Goal: Transaction & Acquisition: Subscribe to service/newsletter

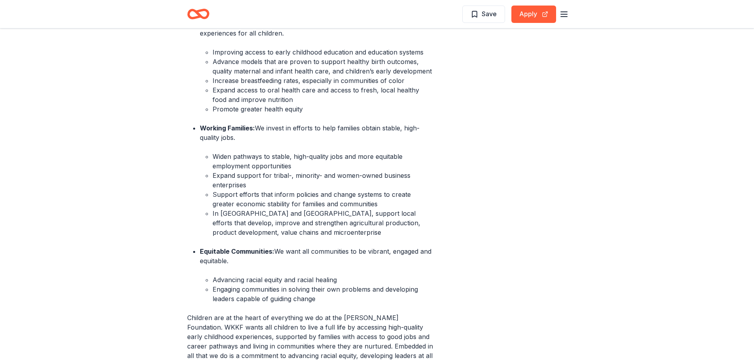
scroll to position [593, 0]
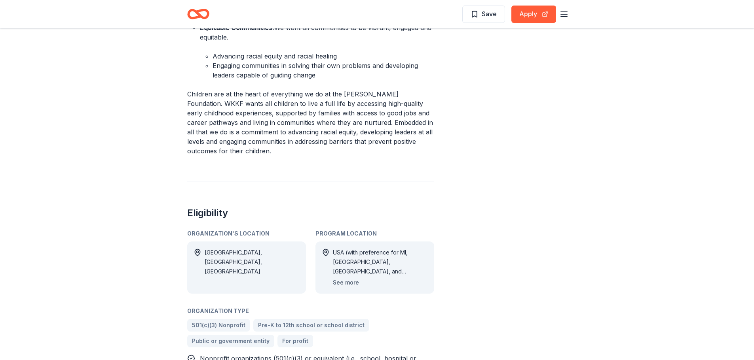
click at [343, 278] on button "See more" at bounding box center [346, 282] width 26 height 9
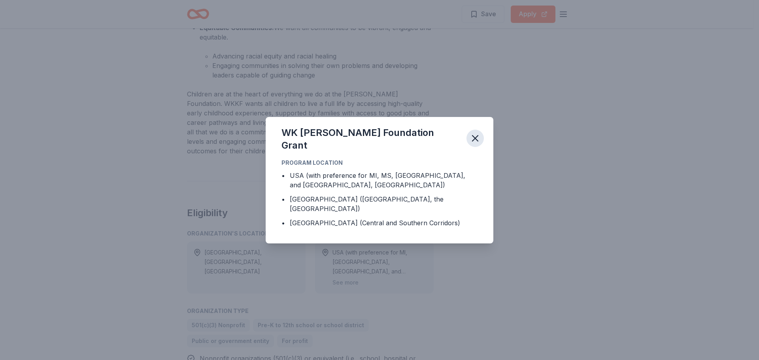
click at [476, 144] on icon "button" at bounding box center [475, 138] width 11 height 11
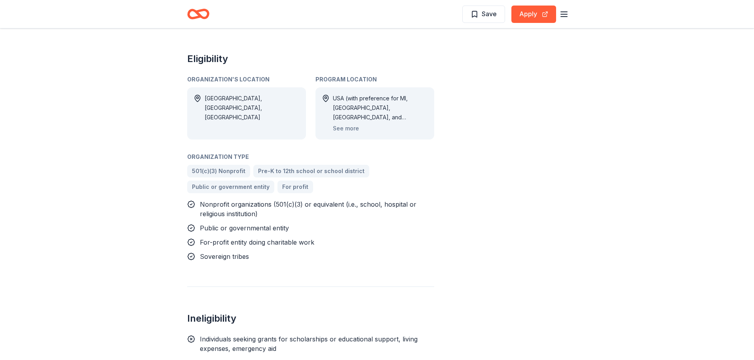
scroll to position [672, 0]
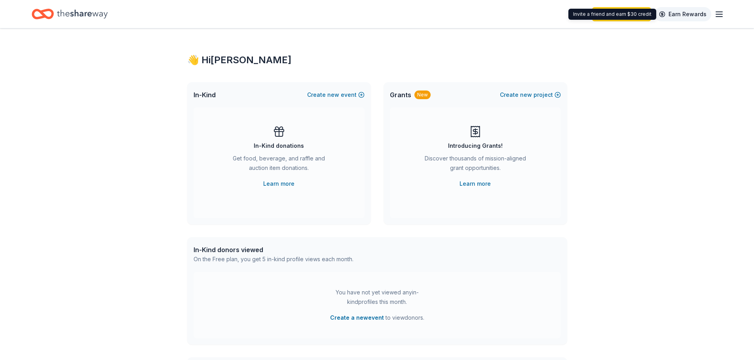
click at [677, 17] on link "Earn Rewards" at bounding box center [682, 14] width 57 height 14
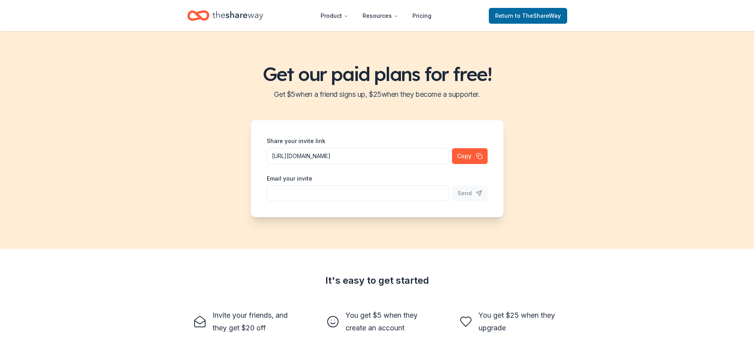
click at [352, 164] on input "Share your invite link" at bounding box center [358, 156] width 182 height 16
type input "rsmithjr1973@gmail.com"
click at [468, 191] on span "Send" at bounding box center [464, 193] width 14 height 9
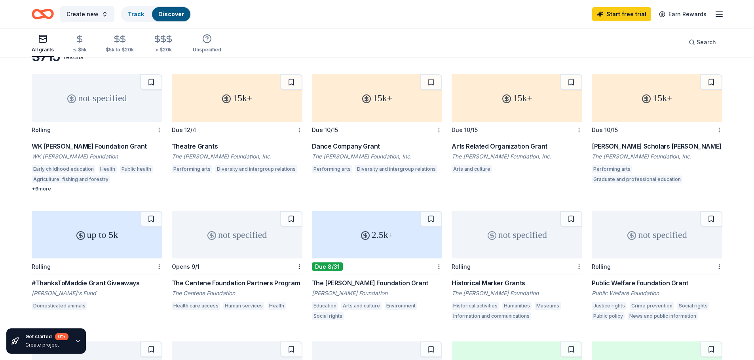
scroll to position [34, 0]
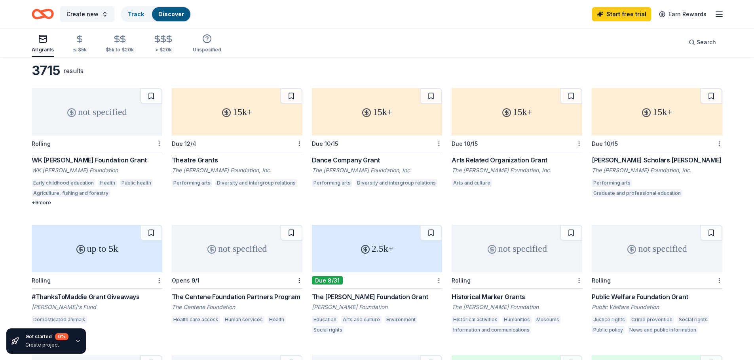
click at [515, 169] on div "The [PERSON_NAME] Foundation, Inc." at bounding box center [516, 171] width 131 height 8
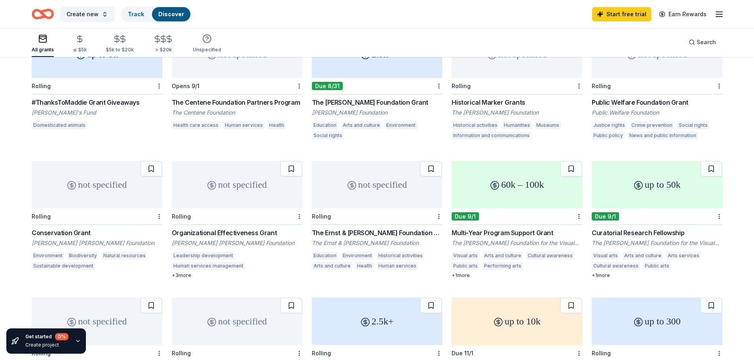
scroll to position [232, 0]
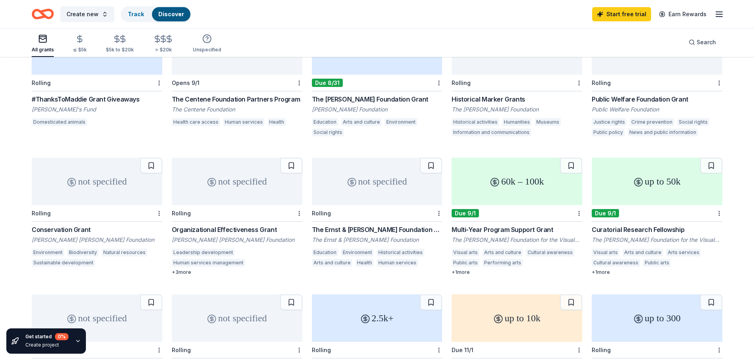
click at [474, 108] on div "The William G. Pomeroy Foundation" at bounding box center [516, 110] width 131 height 8
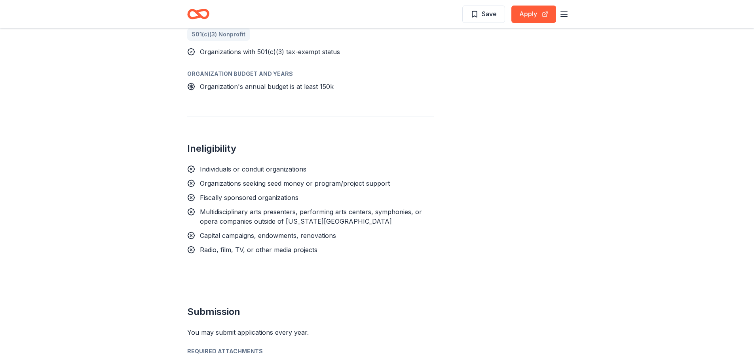
scroll to position [475, 0]
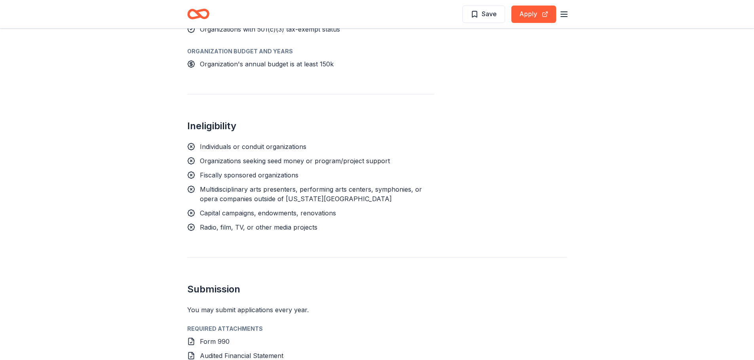
drag, startPoint x: 244, startPoint y: 136, endPoint x: 265, endPoint y: 140, distance: 21.4
click at [265, 143] on span "Individuals or conduit organizations" at bounding box center [253, 147] width 106 height 8
drag, startPoint x: 242, startPoint y: 137, endPoint x: 292, endPoint y: 138, distance: 49.8
click at [292, 143] on span "Individuals or conduit organizations" at bounding box center [253, 147] width 106 height 8
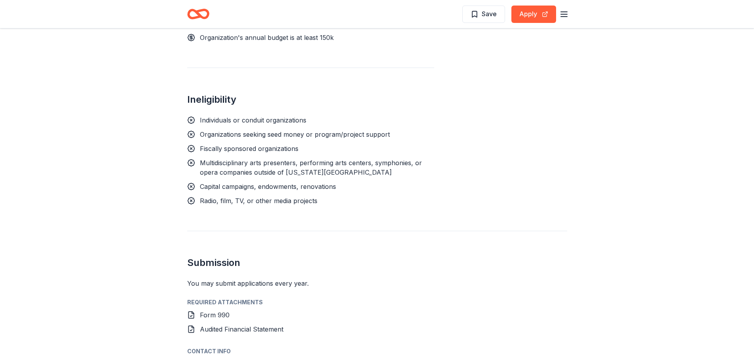
scroll to position [514, 0]
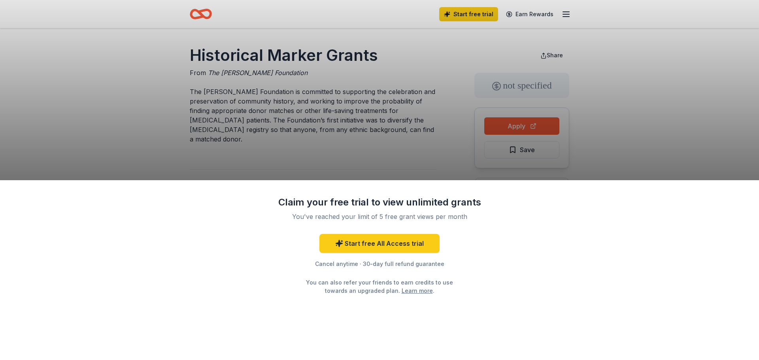
click at [631, 112] on div "Claim your free trial to view unlimited grants You've reached your limit of 5 f…" at bounding box center [379, 180] width 759 height 360
click at [322, 143] on div "Claim your free trial to view unlimited grants You've reached your limit of 5 f…" at bounding box center [379, 180] width 759 height 360
click at [323, 166] on div "Claim your free trial to view unlimited grants You've reached your limit of 5 f…" at bounding box center [379, 180] width 759 height 360
drag, startPoint x: 369, startPoint y: 210, endPoint x: 378, endPoint y: 211, distance: 8.7
click at [378, 211] on div "Claim your free trial to view unlimited grants You've reached your limit of 5 f…" at bounding box center [380, 245] width 206 height 99
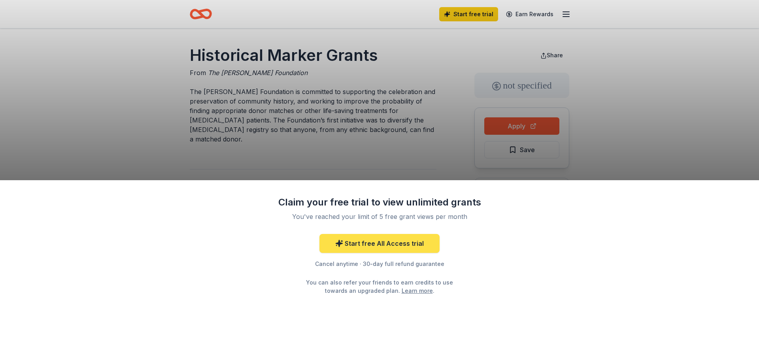
click at [388, 244] on link "Start free All Access trial" at bounding box center [380, 243] width 120 height 19
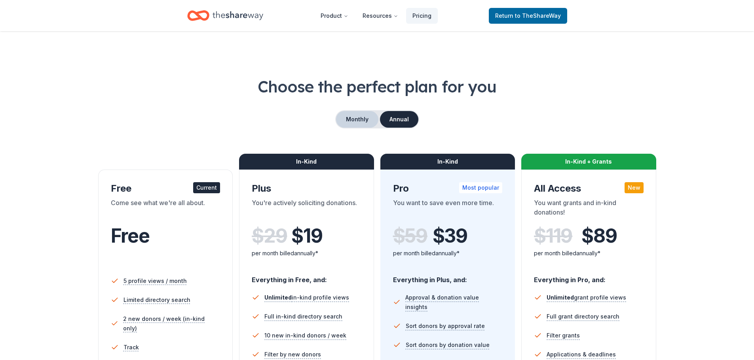
click at [358, 122] on button "Monthly" at bounding box center [357, 119] width 42 height 17
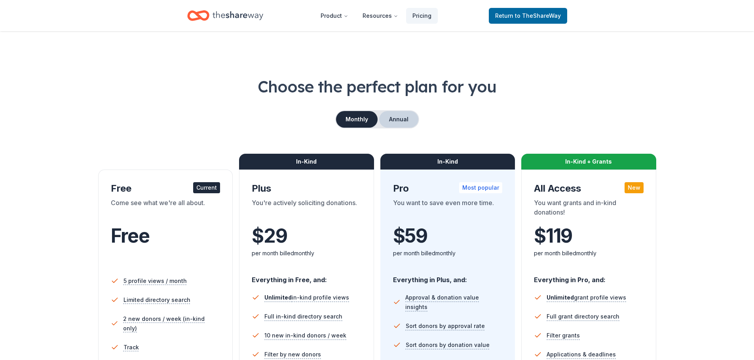
click at [399, 121] on button "Annual" at bounding box center [398, 119] width 39 height 17
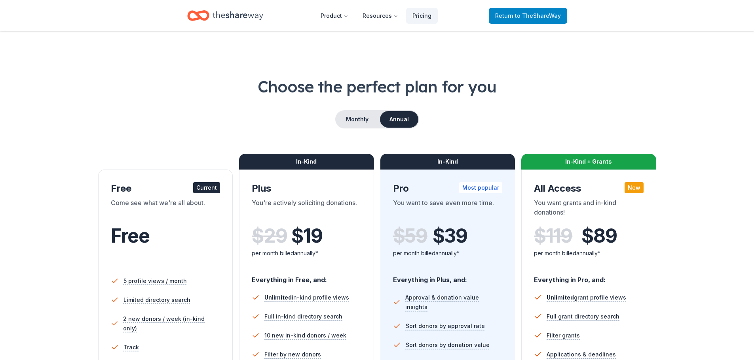
click at [528, 18] on span "to TheShareWay" at bounding box center [538, 15] width 46 height 7
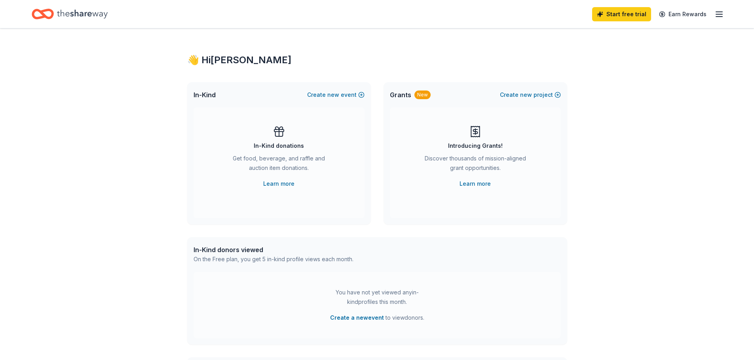
click at [303, 163] on div "Get food, beverage, and raffle and auction item donations." at bounding box center [279, 165] width 108 height 22
drag, startPoint x: 314, startPoint y: 187, endPoint x: 320, endPoint y: 181, distance: 8.1
click at [320, 182] on div "In-Kind donations Get food, beverage, and raffle and auction item donations. Le…" at bounding box center [278, 156] width 139 height 63
click at [271, 187] on link "Learn more" at bounding box center [278, 183] width 31 height 9
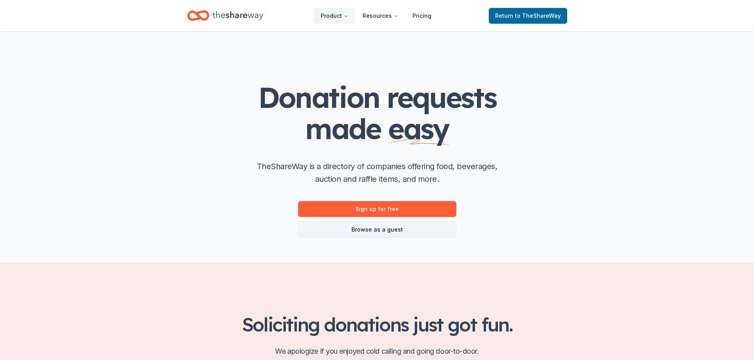
click at [376, 229] on link "Browse as a guest" at bounding box center [377, 230] width 158 height 16
